Goal: Task Accomplishment & Management: Complete application form

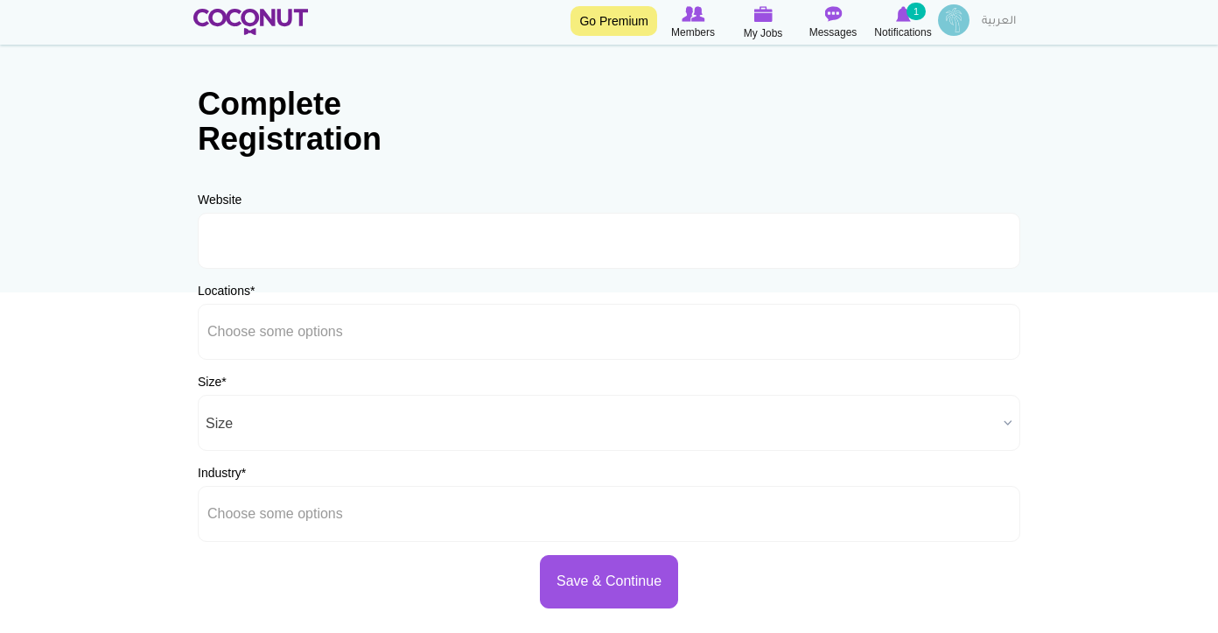
scroll to position [60, 0]
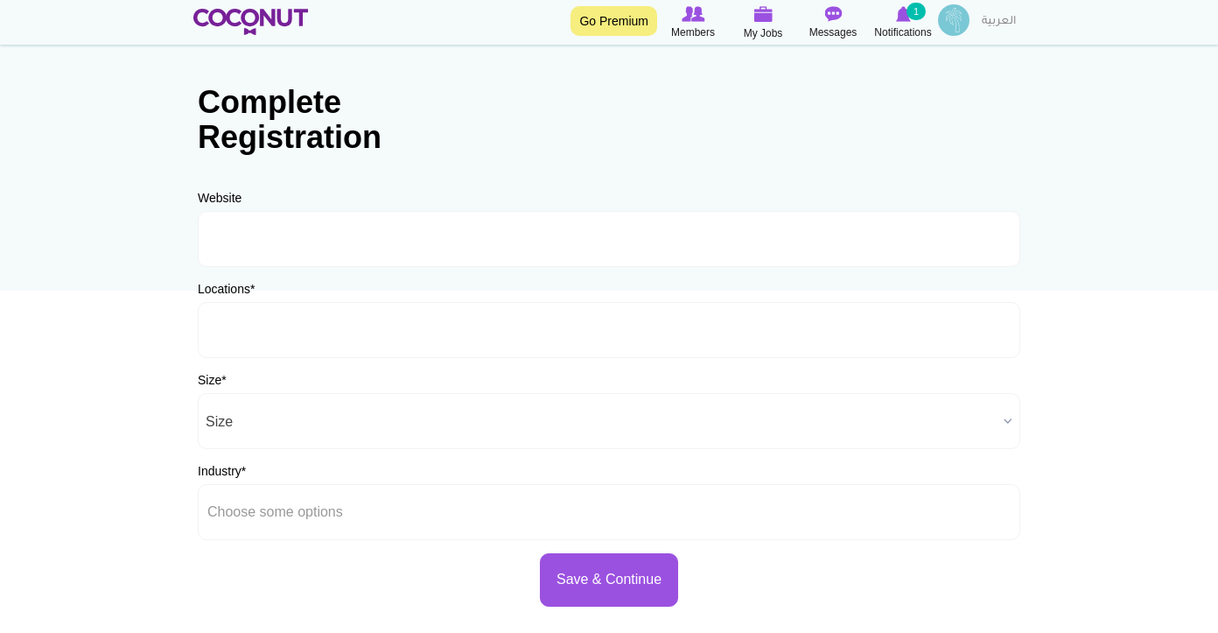
click at [300, 329] on input "text" at bounding box center [286, 330] width 158 height 16
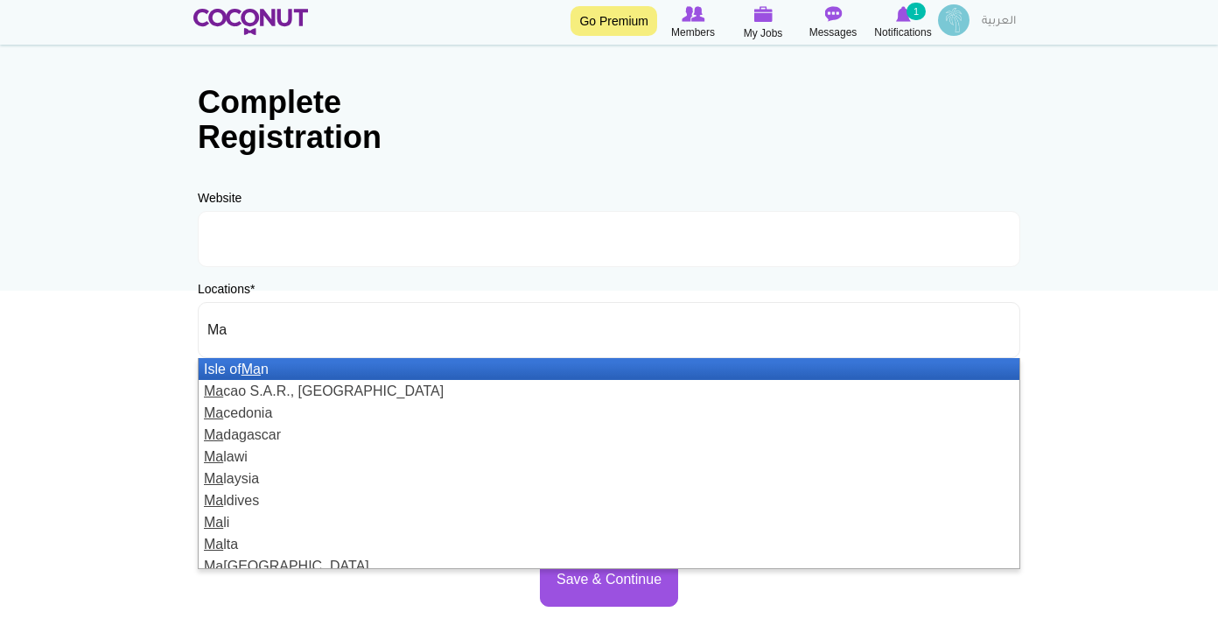
type input "M"
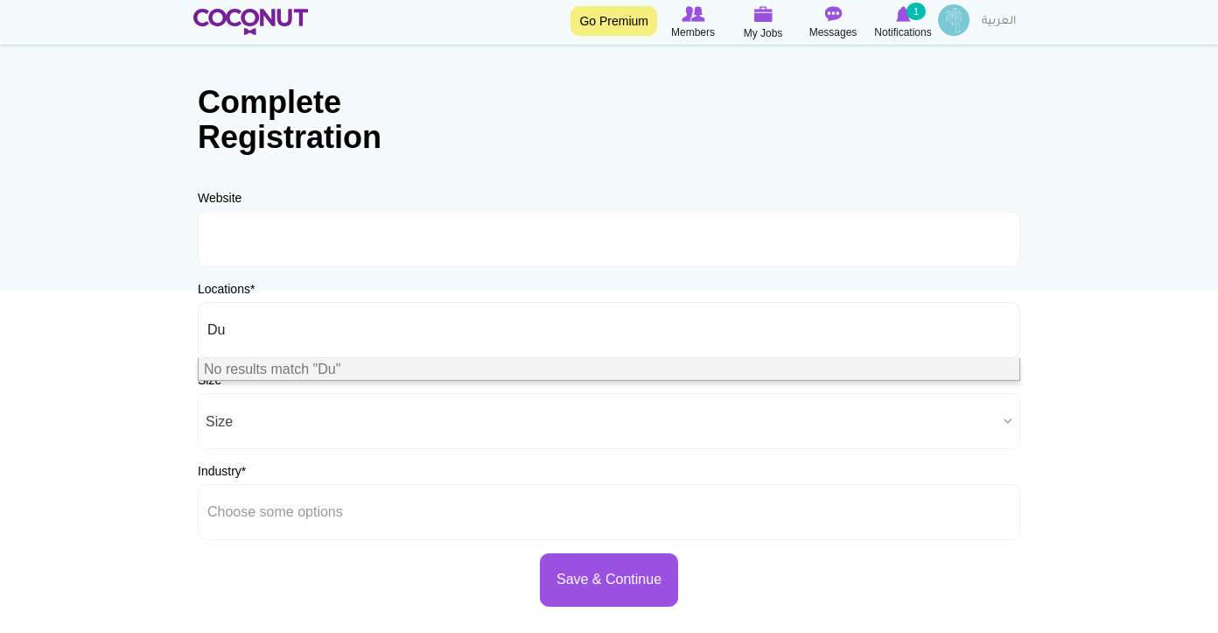
type input "D"
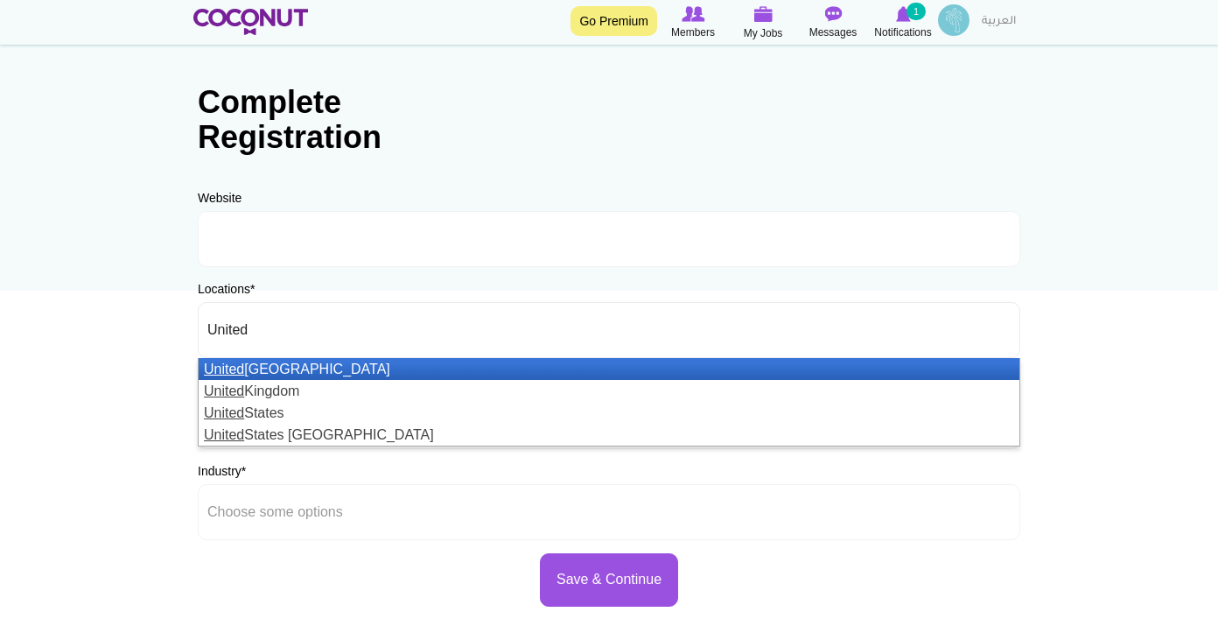
type input "United"
click at [315, 377] on li "United Arab Emirates" at bounding box center [609, 369] width 821 height 22
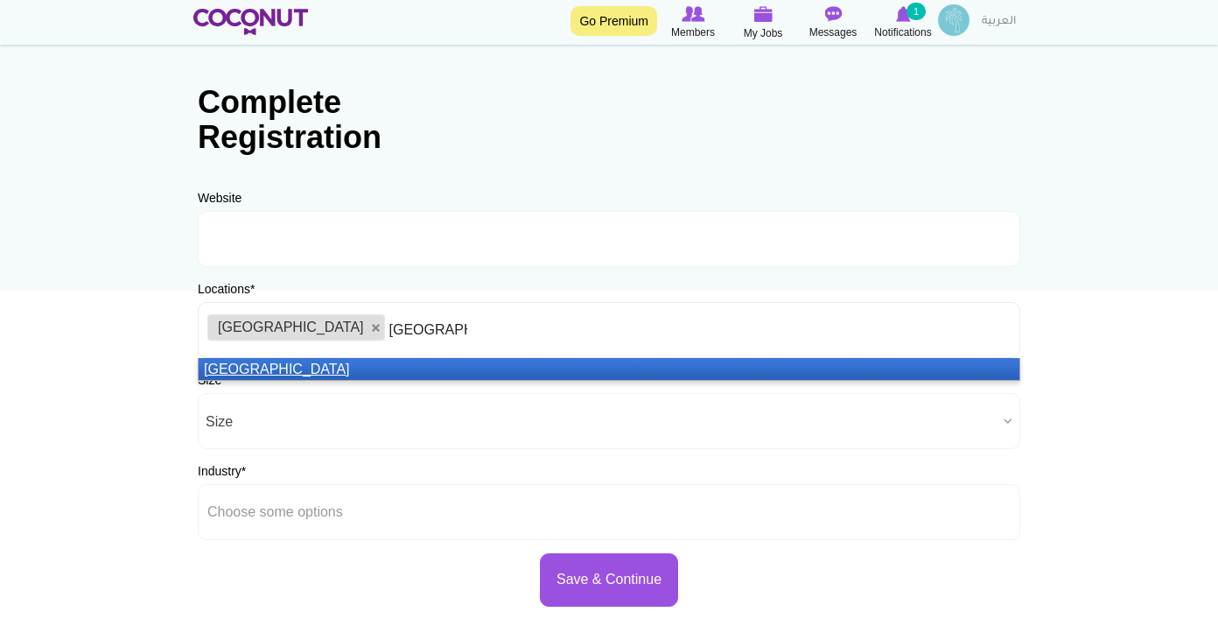
type input "Maldives"
click at [316, 367] on li "Maldives" at bounding box center [609, 369] width 821 height 22
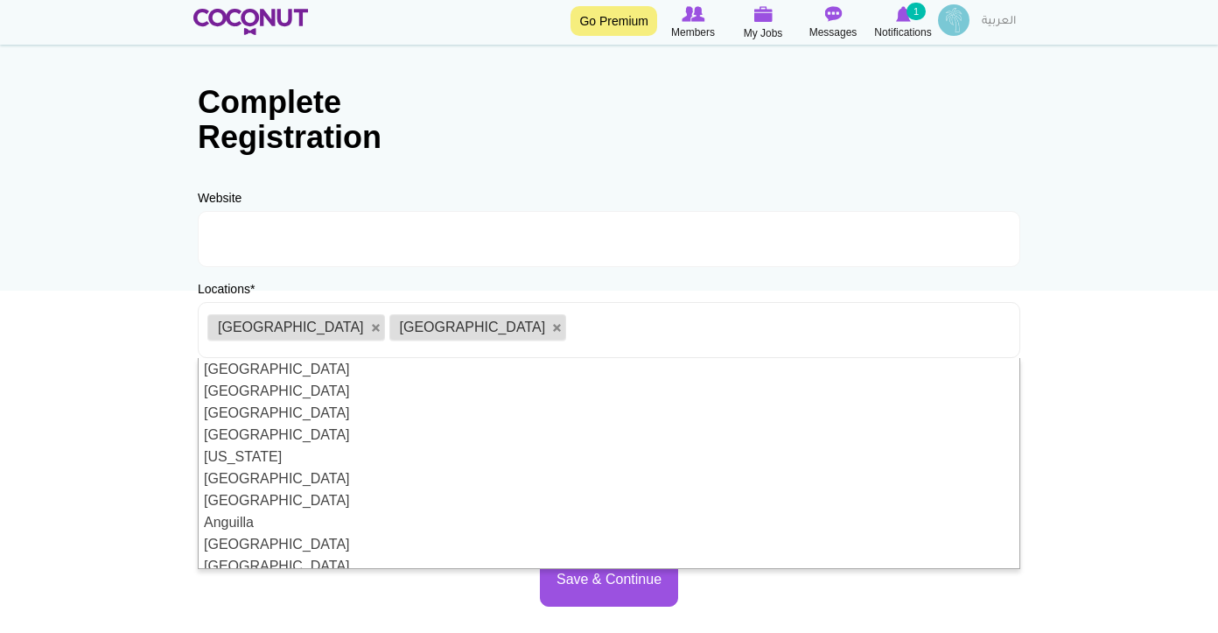
click at [92, 403] on body "Toggle navigation Go Premium Members My Jobs Post a Job Messages Notifications …" at bounding box center [609, 442] width 1218 height 1005
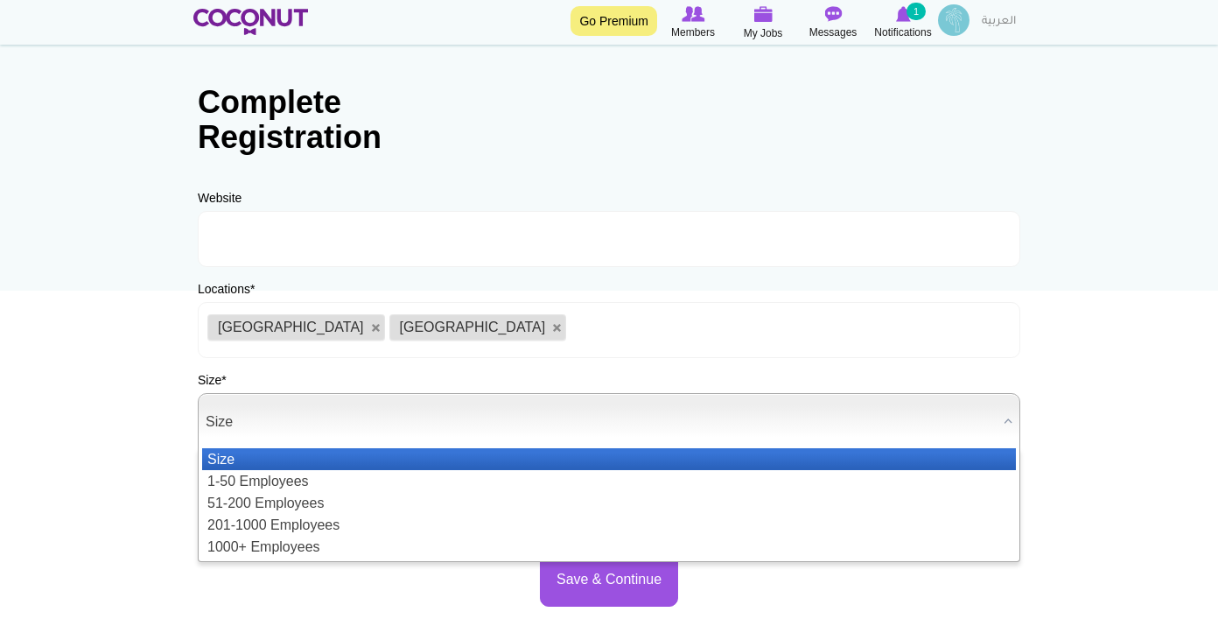
click at [250, 424] on span "Size" at bounding box center [601, 422] width 791 height 56
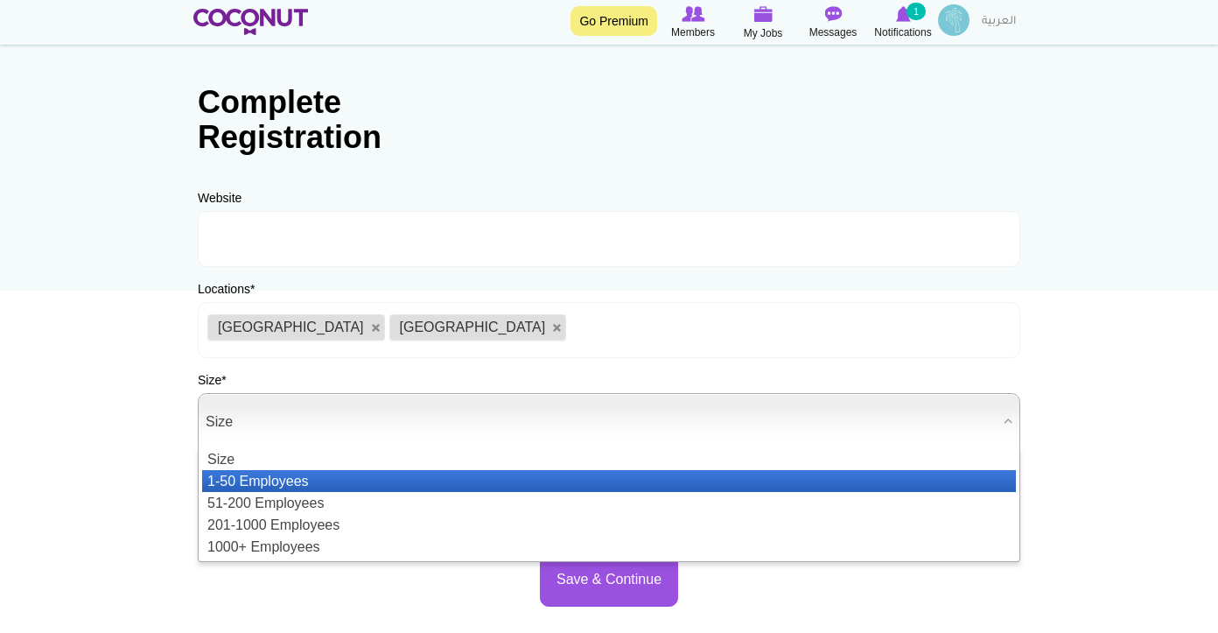
click at [254, 479] on li "1-50 Employees" at bounding box center [609, 481] width 814 height 22
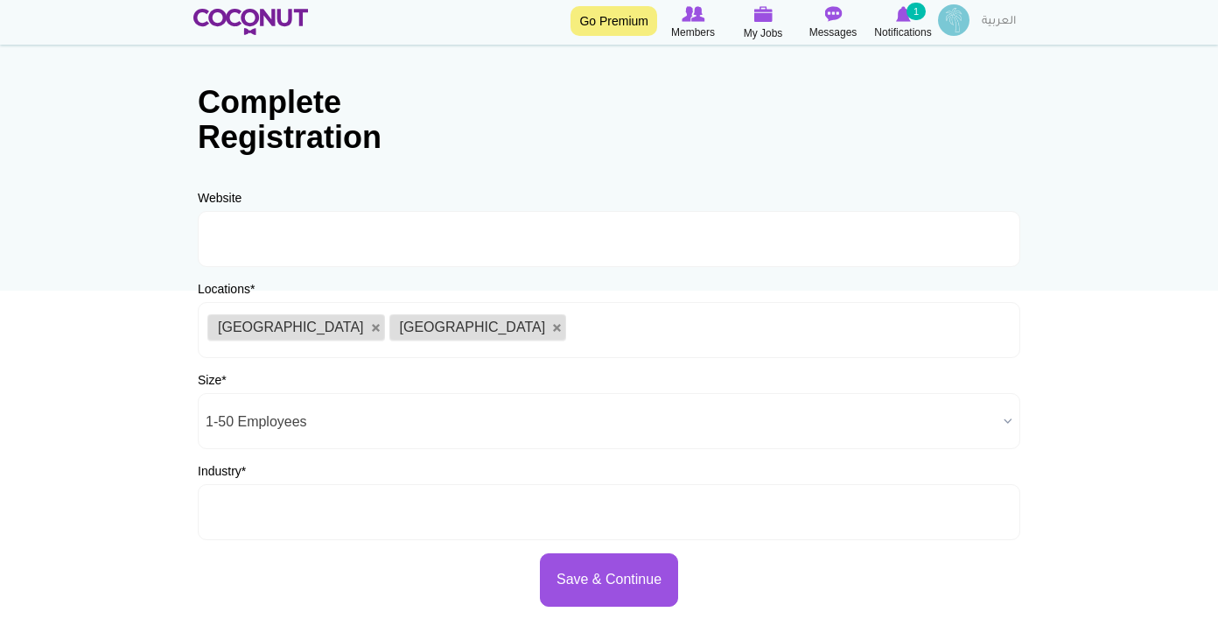
click at [323, 516] on input "text" at bounding box center [286, 512] width 158 height 16
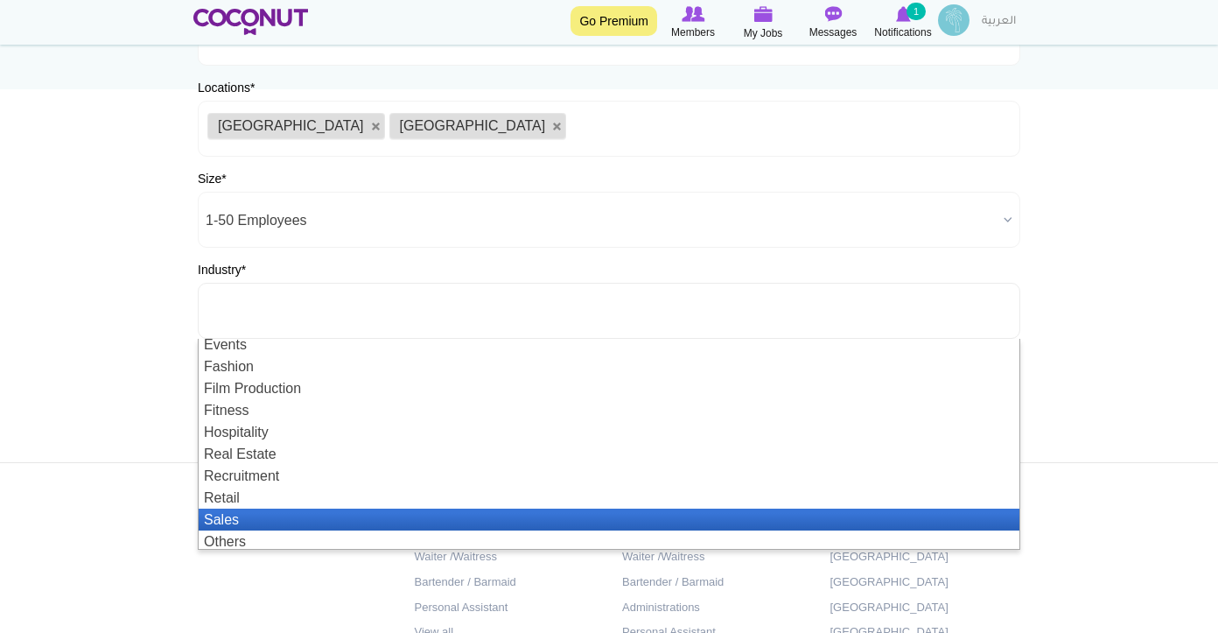
scroll to position [53, 0]
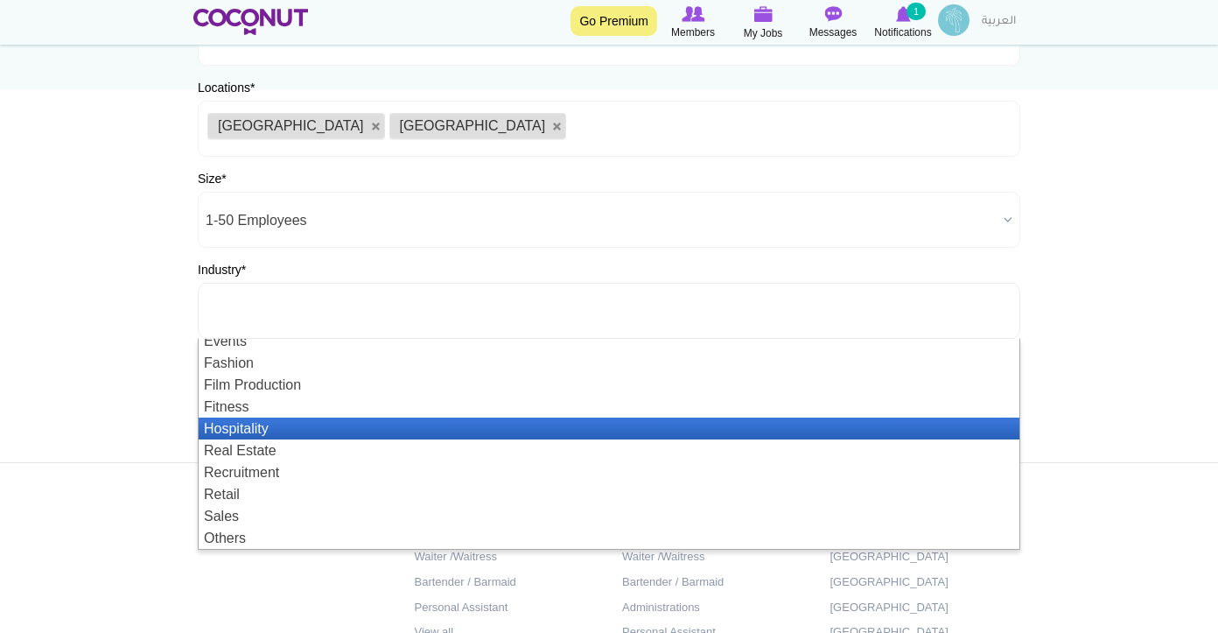
click at [302, 433] on li "Hospitality" at bounding box center [609, 428] width 821 height 22
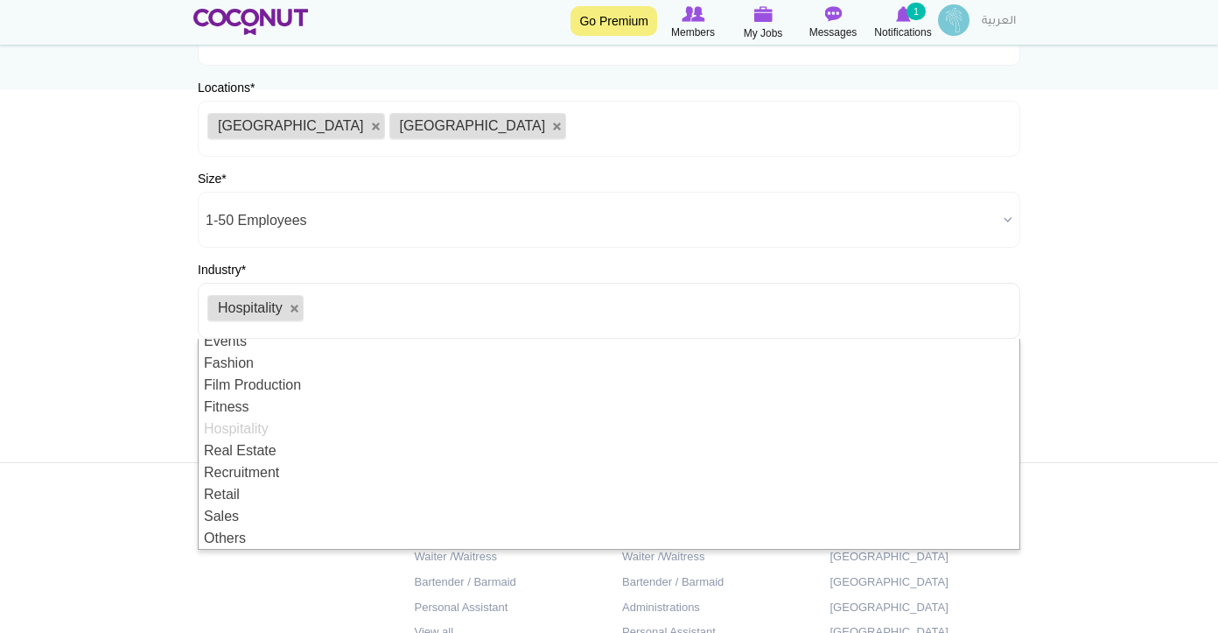
click at [74, 373] on body "Toggle navigation Go Premium Members My Jobs Post a Job Messages Notifications …" at bounding box center [609, 241] width 1218 height 1005
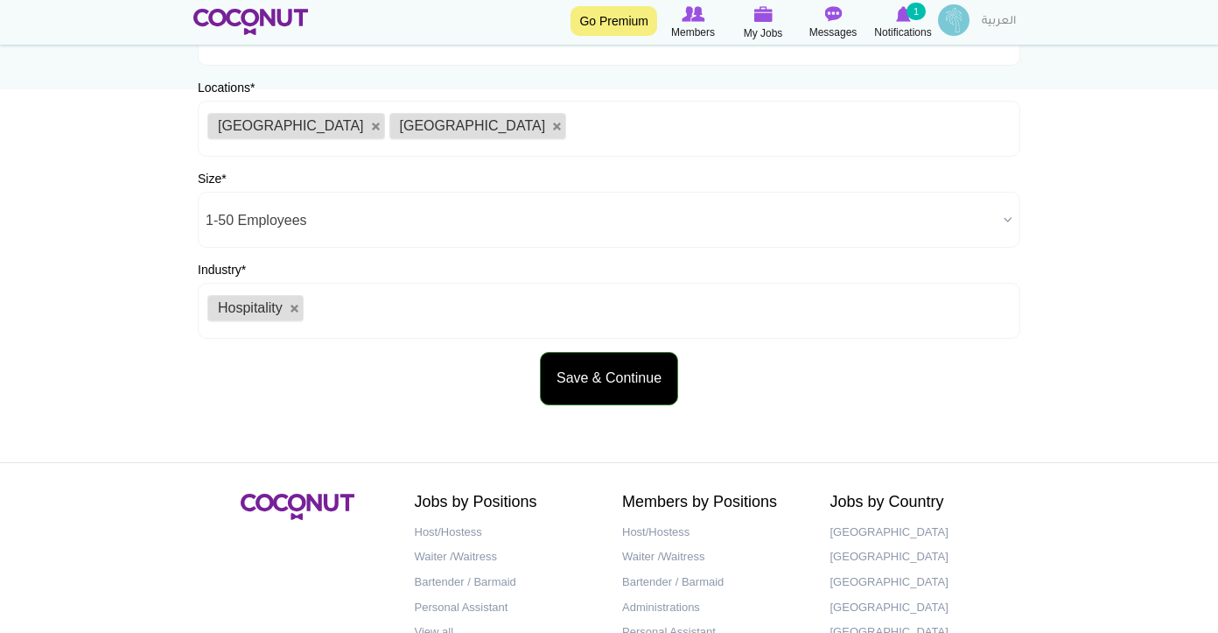
click at [626, 373] on button "Save & Continue" at bounding box center [609, 378] width 138 height 53
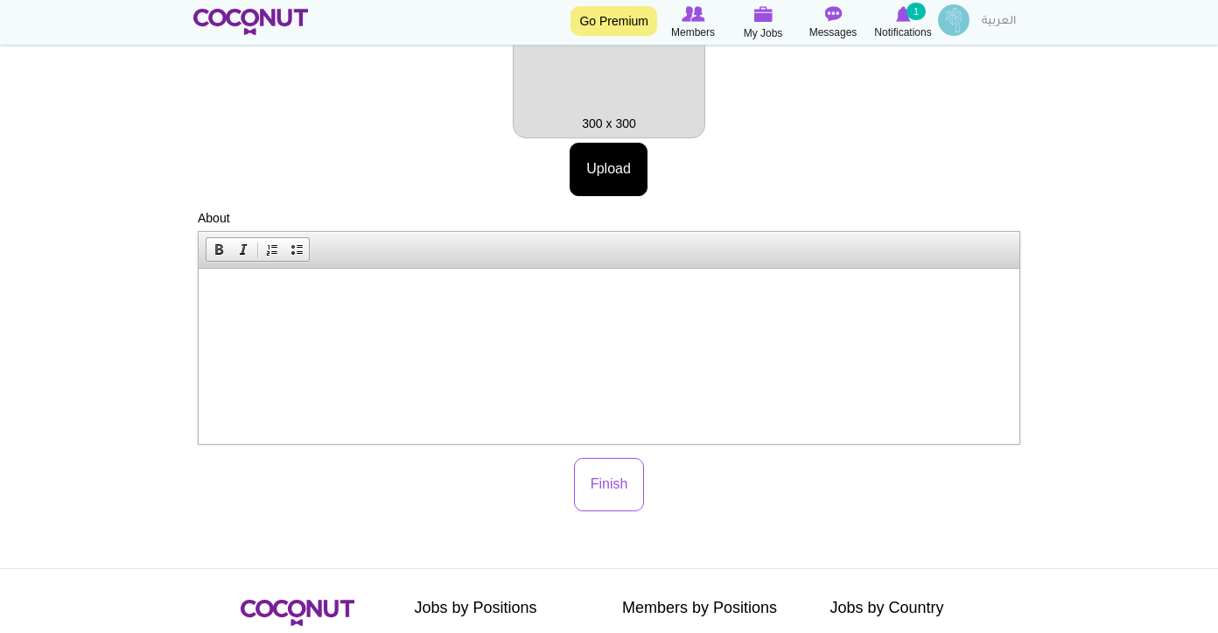
scroll to position [358, 0]
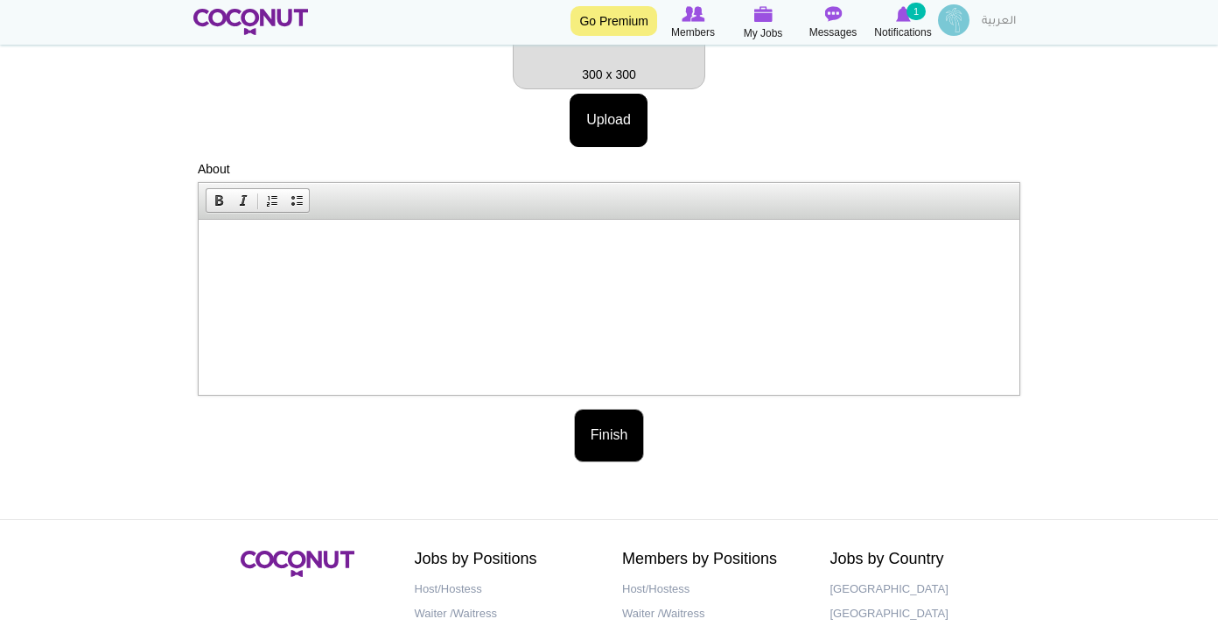
click at [599, 430] on button "Finish" at bounding box center [609, 435] width 71 height 53
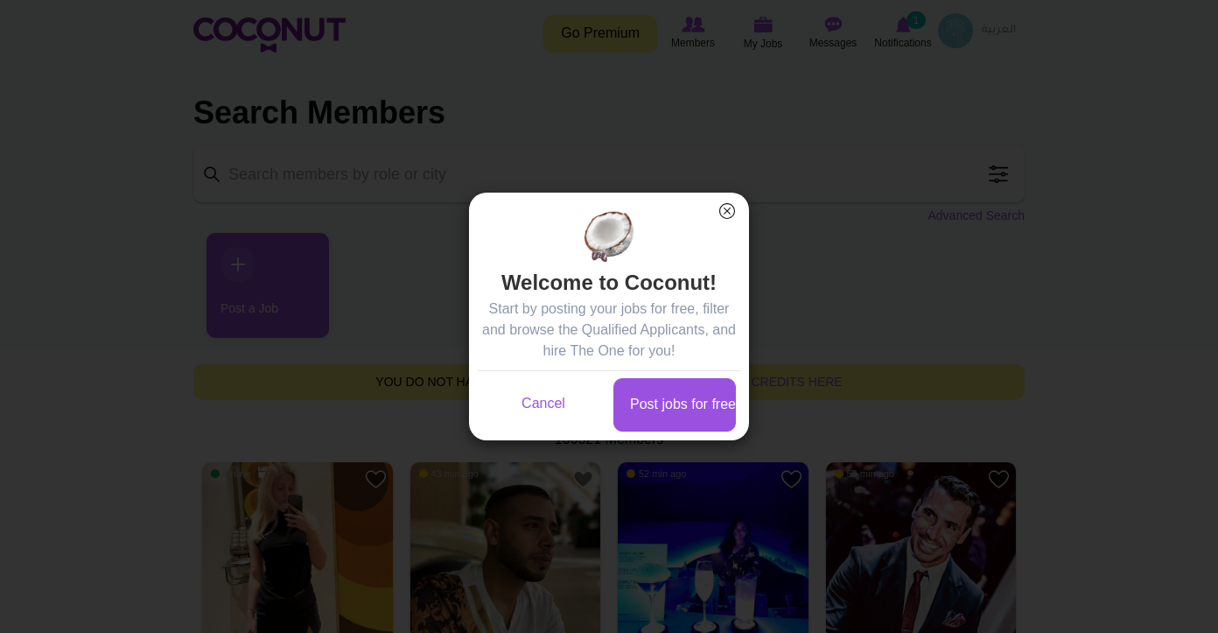
click at [722, 214] on button "×" at bounding box center [727, 211] width 23 height 23
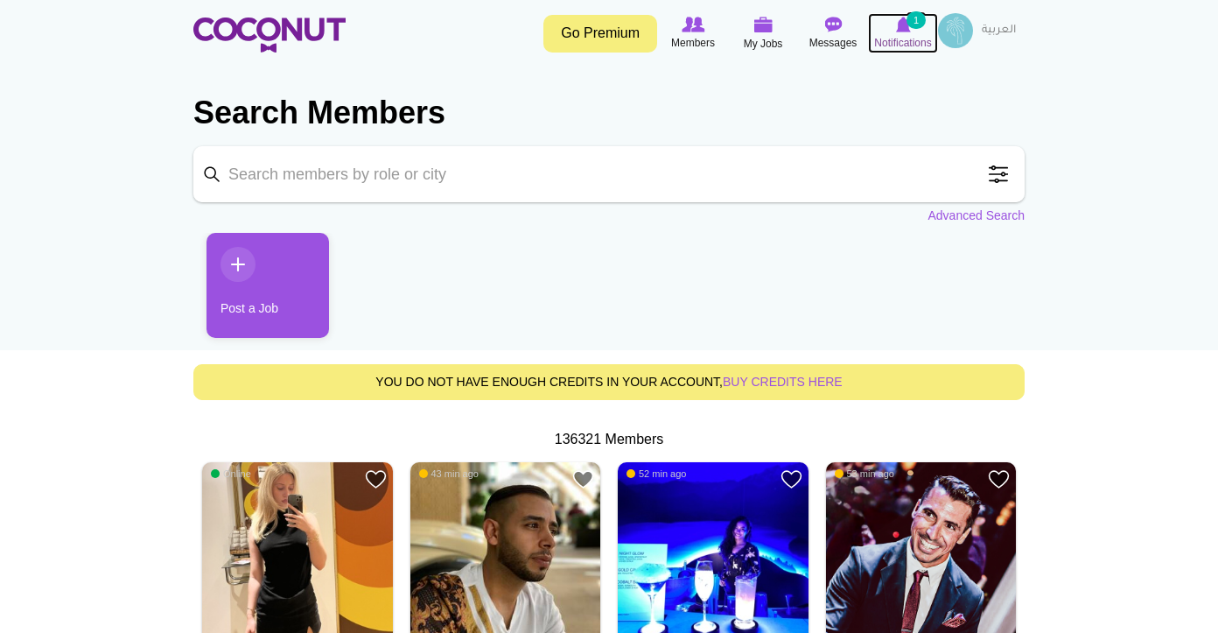
click at [912, 25] on small "1" at bounding box center [916, 20] width 19 height 18
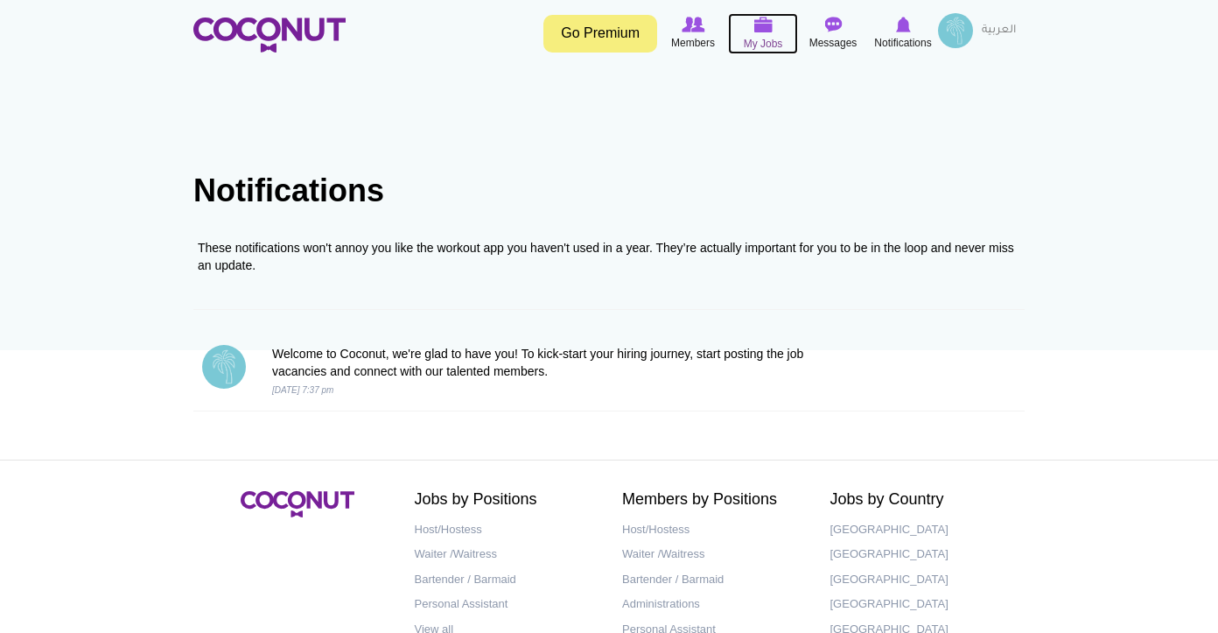
click at [770, 32] on img at bounding box center [762, 25] width 19 height 16
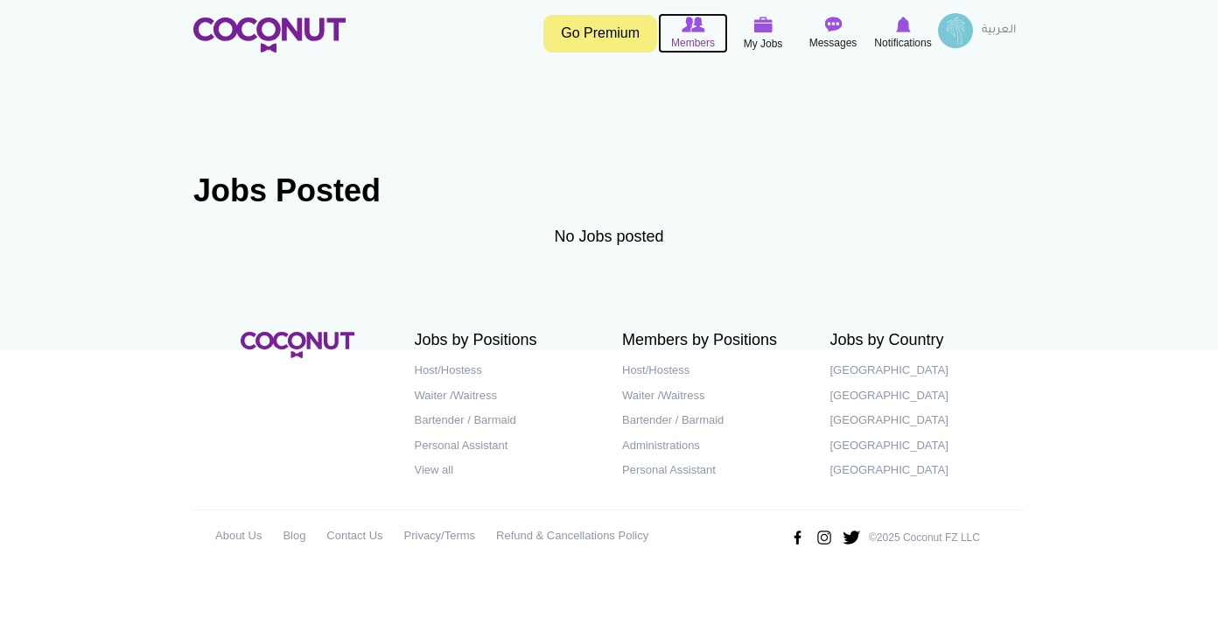
click at [701, 26] on img at bounding box center [693, 25] width 23 height 16
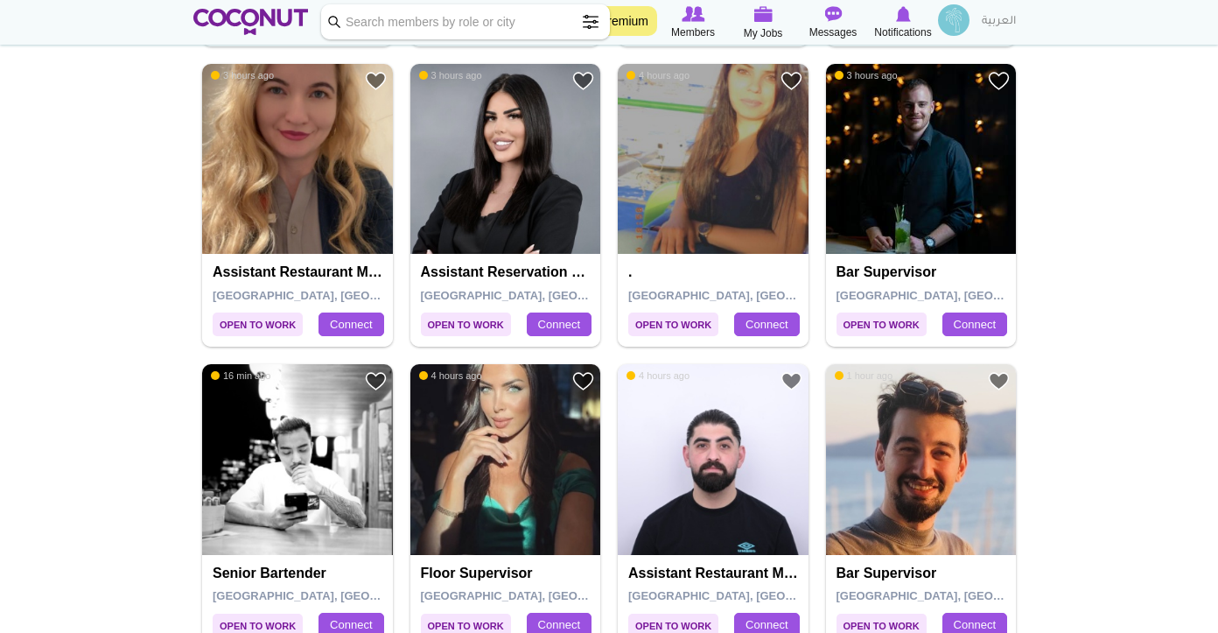
scroll to position [1868, 0]
